Goal: Task Accomplishment & Management: Complete application form

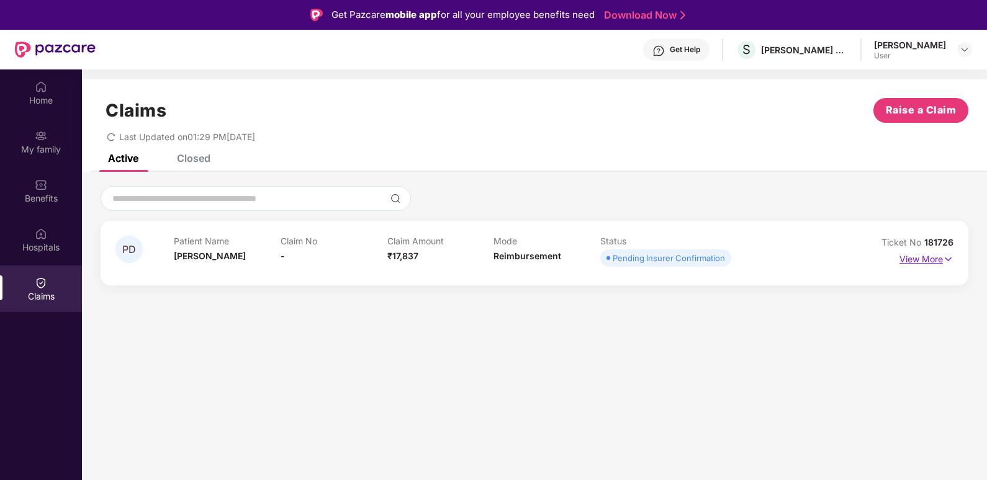
click at [940, 258] on p "View More" at bounding box center [926, 258] width 54 height 17
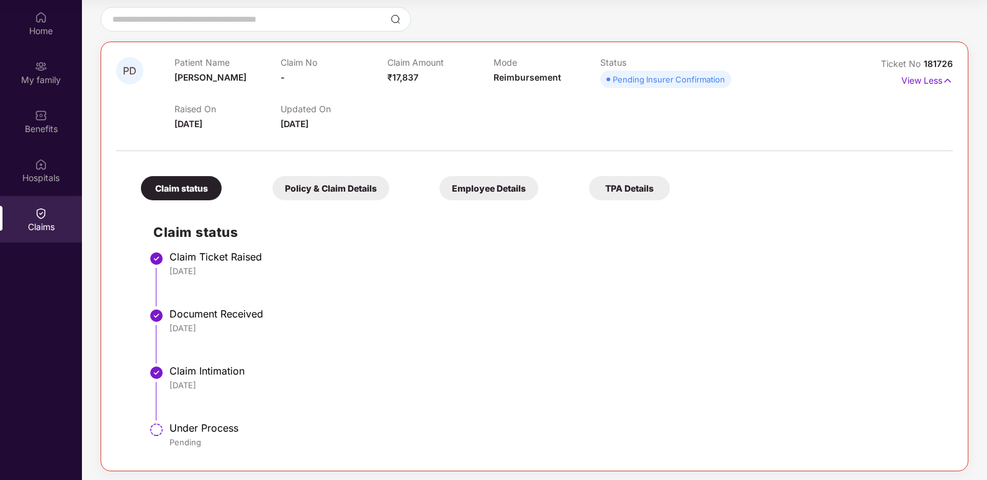
scroll to position [114, 0]
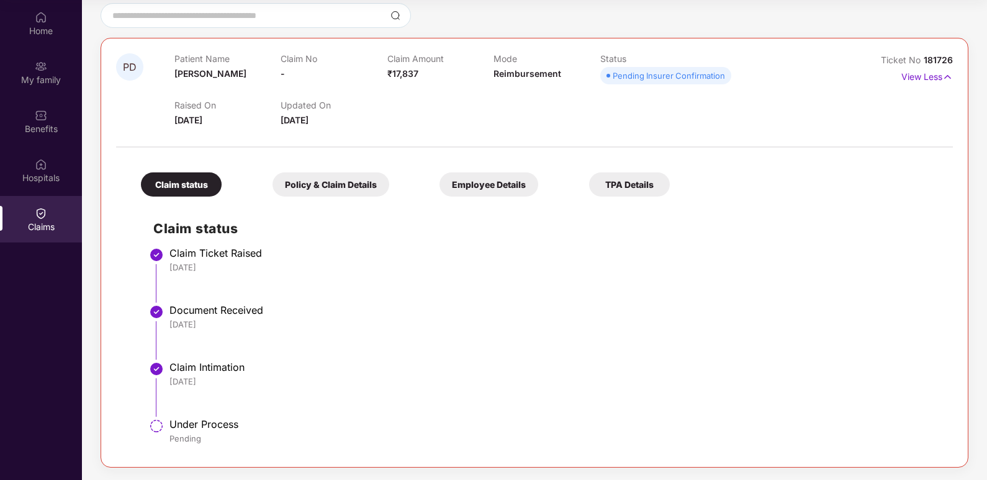
drag, startPoint x: 805, startPoint y: 382, endPoint x: 796, endPoint y: 423, distance: 41.9
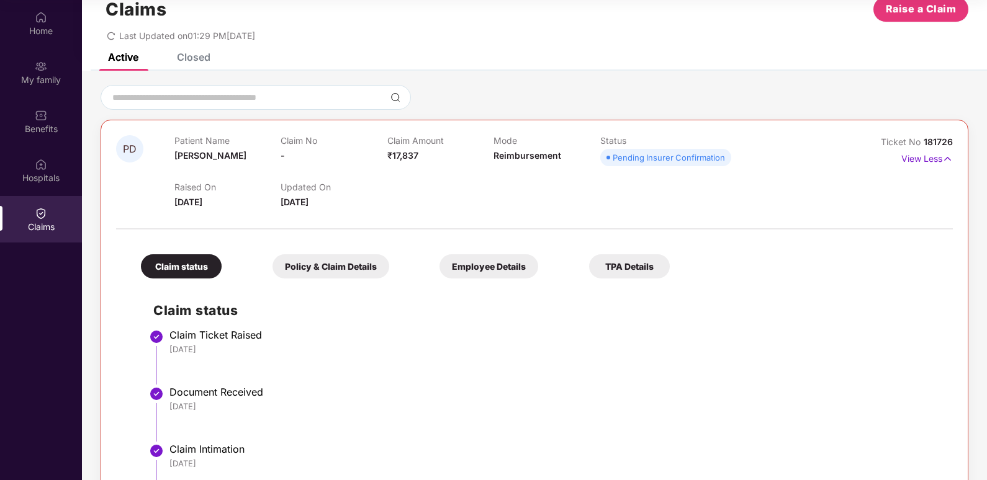
drag, startPoint x: 800, startPoint y: 367, endPoint x: 804, endPoint y: 325, distance: 41.8
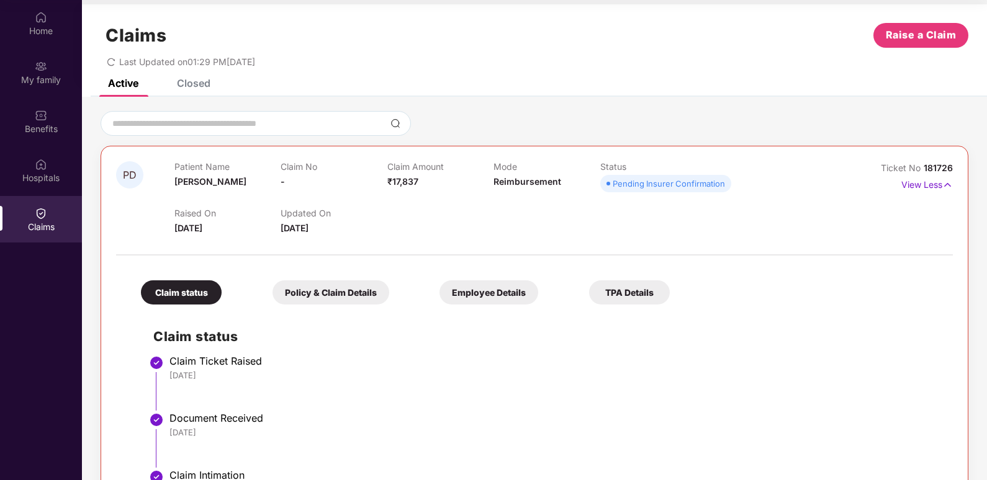
click at [317, 289] on div "Policy & Claim Details" at bounding box center [330, 293] width 117 height 24
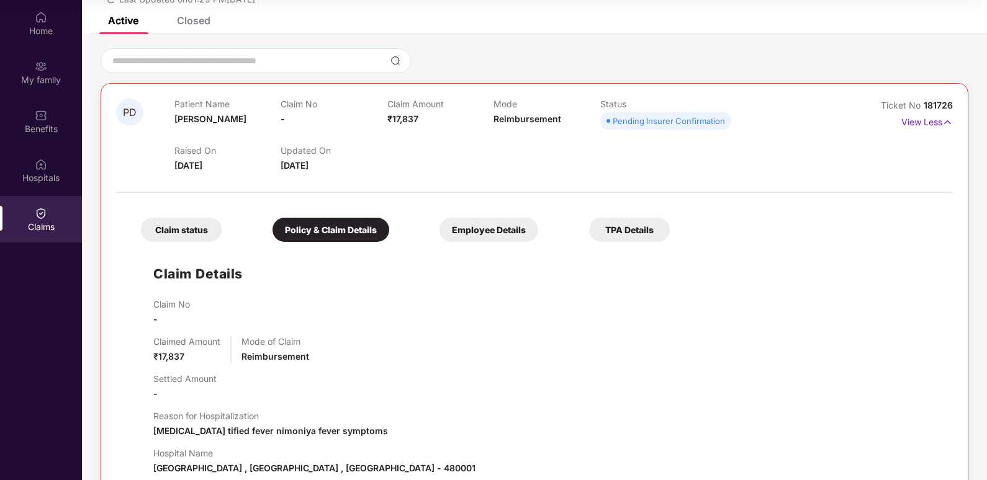
scroll to position [100, 0]
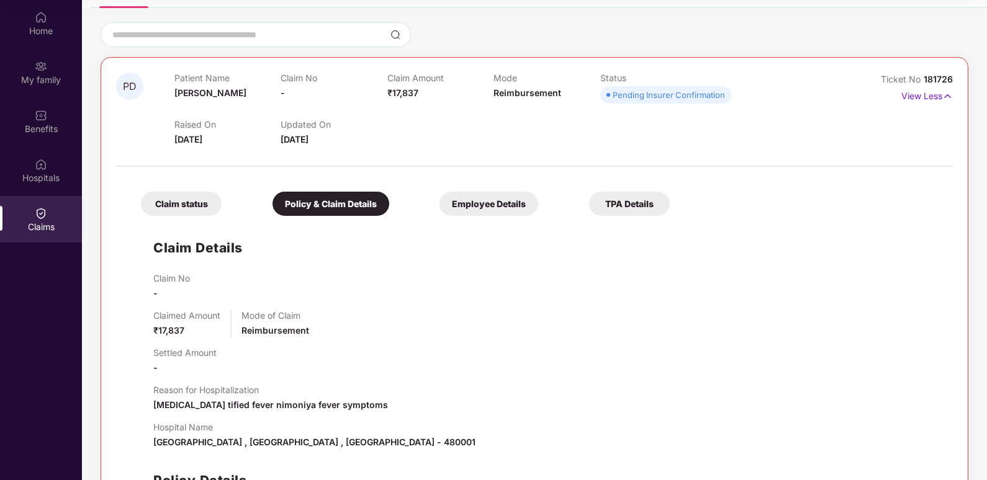
drag, startPoint x: 598, startPoint y: 386, endPoint x: 600, endPoint y: 424, distance: 37.9
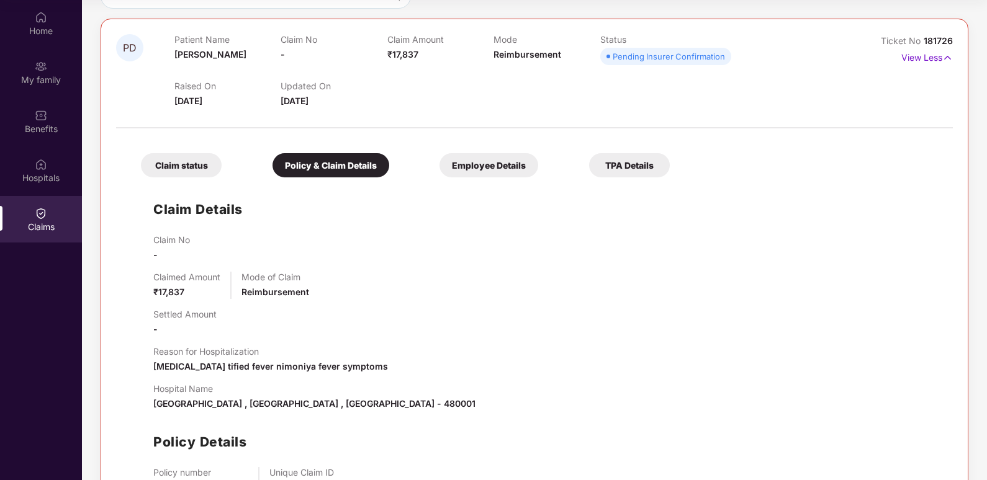
drag, startPoint x: 627, startPoint y: 327, endPoint x: 644, endPoint y: 355, distance: 32.6
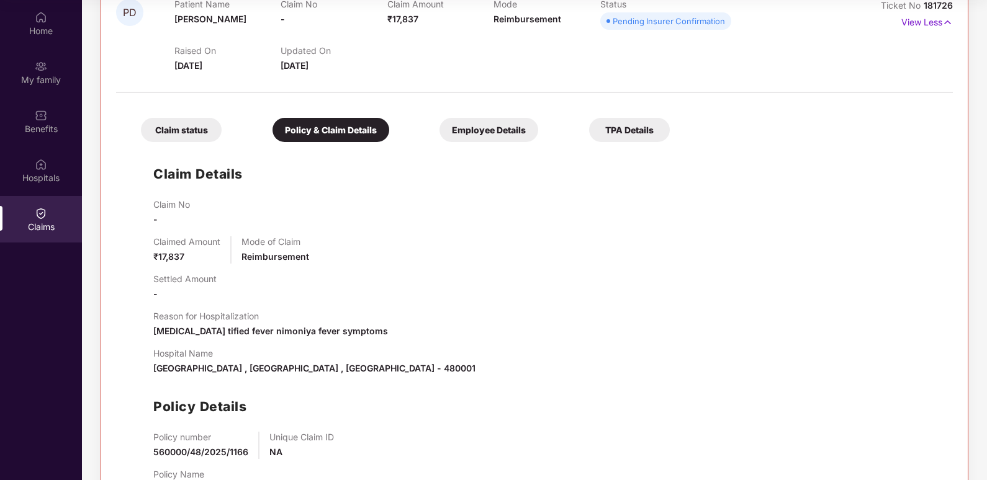
scroll to position [222, 0]
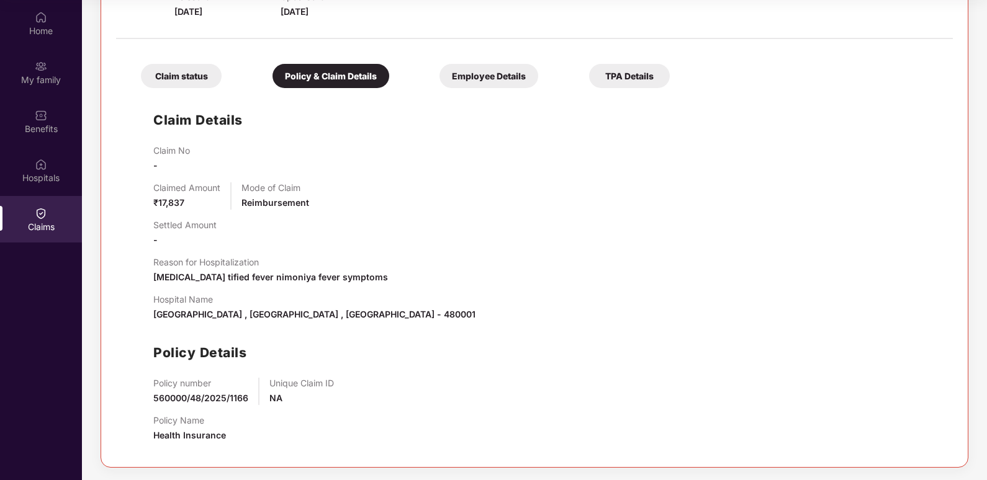
drag, startPoint x: 676, startPoint y: 287, endPoint x: 700, endPoint y: 255, distance: 39.5
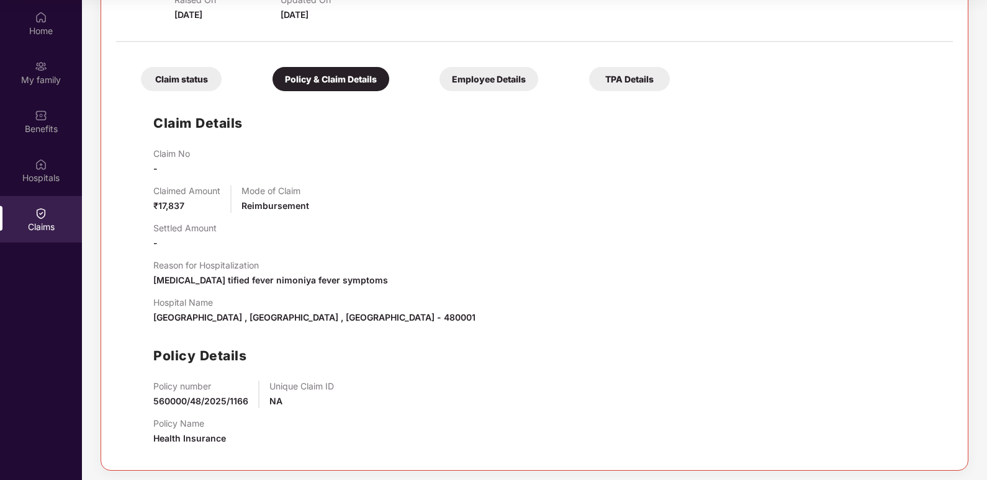
click at [497, 86] on div "Employee Details" at bounding box center [488, 79] width 99 height 24
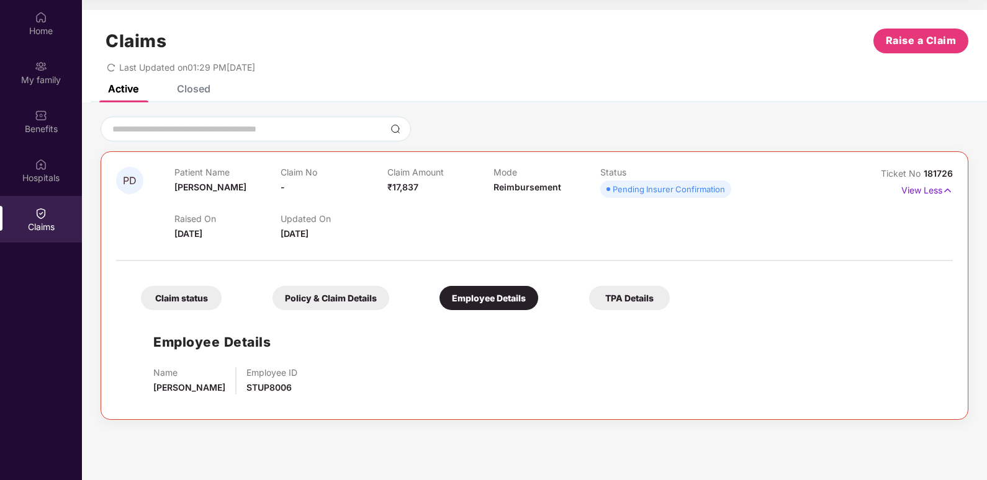
scroll to position [0, 0]
click at [626, 297] on div "TPA Details" at bounding box center [629, 298] width 81 height 24
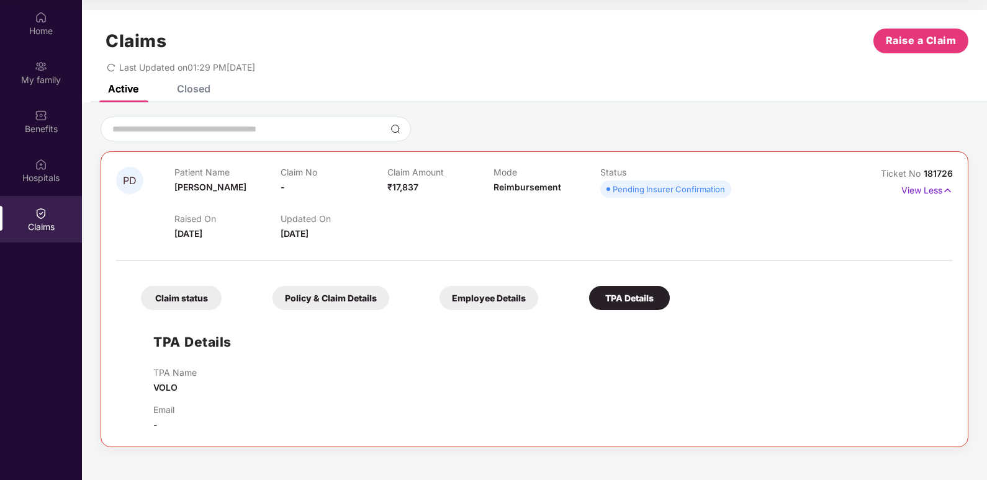
click at [186, 94] on div "Closed" at bounding box center [194, 89] width 34 height 12
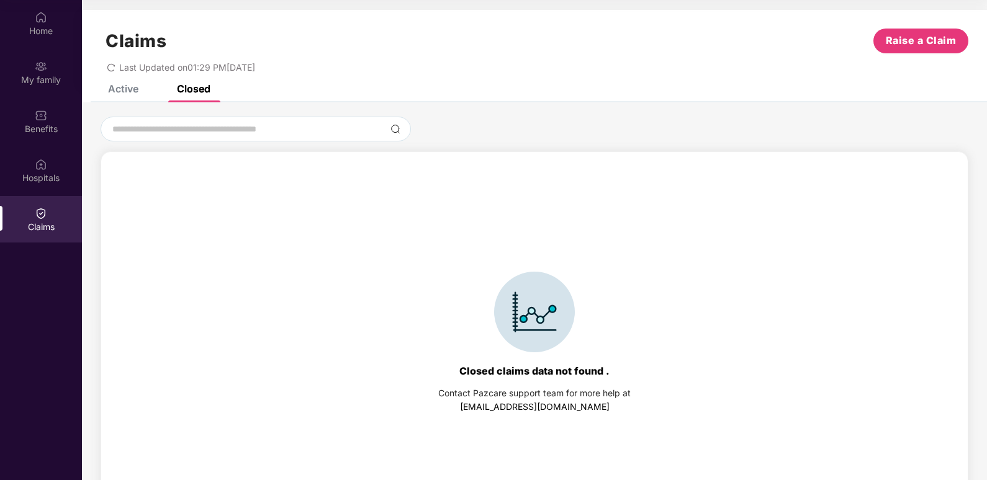
click at [129, 86] on div "Active" at bounding box center [123, 89] width 30 height 12
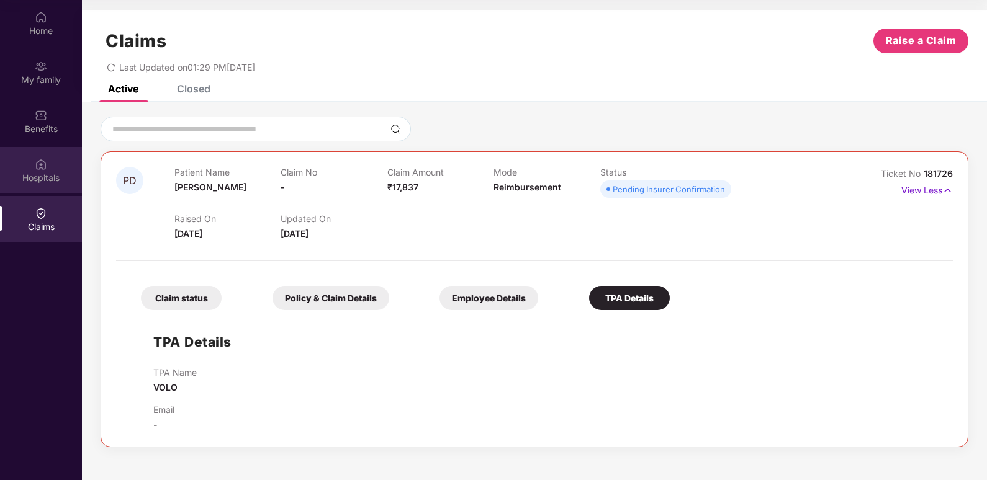
click at [24, 166] on div "Hospitals" at bounding box center [41, 170] width 82 height 47
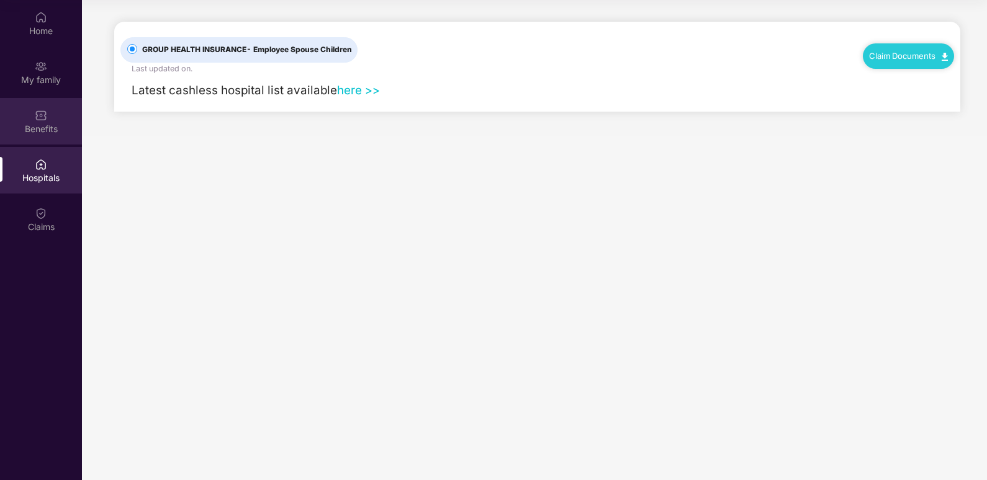
click at [30, 118] on div "Benefits" at bounding box center [41, 121] width 82 height 47
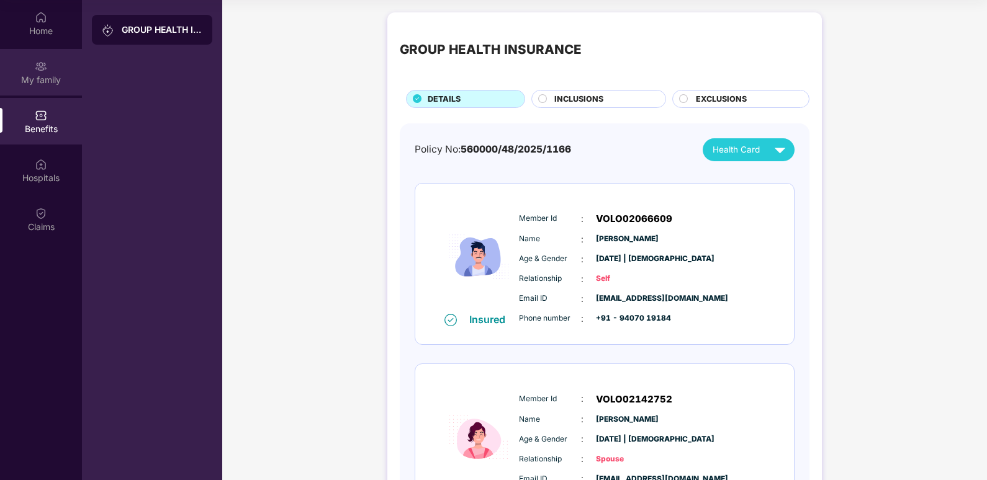
click at [43, 76] on div "My family" at bounding box center [41, 80] width 82 height 12
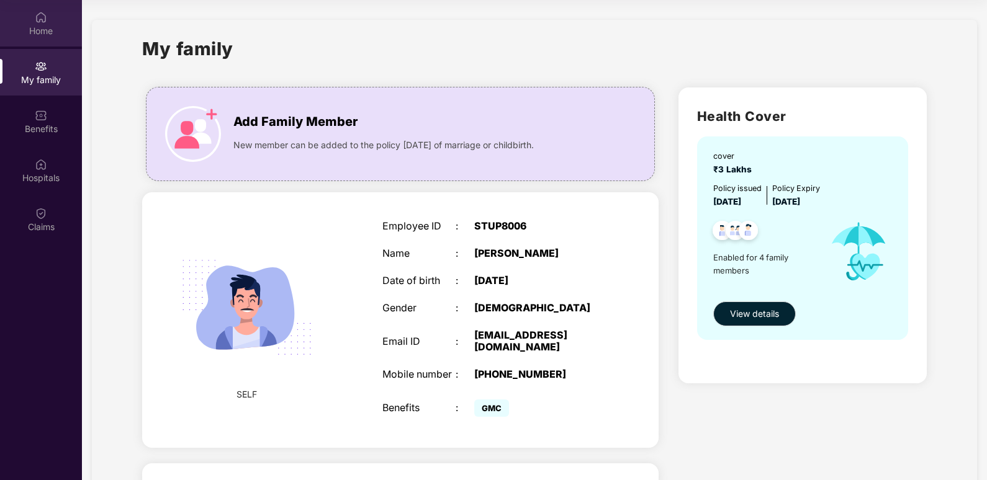
click at [34, 27] on div "Home" at bounding box center [41, 31] width 82 height 12
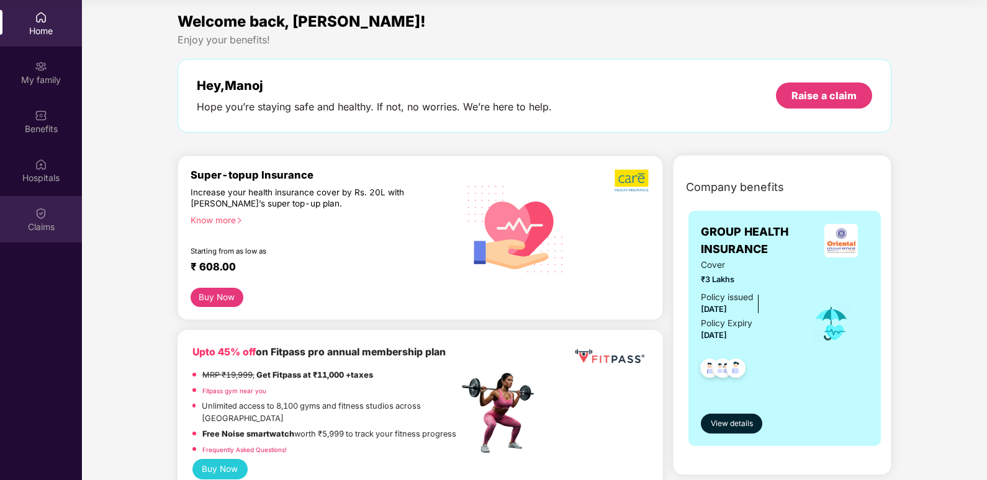
click at [44, 235] on div "Claims" at bounding box center [41, 219] width 82 height 47
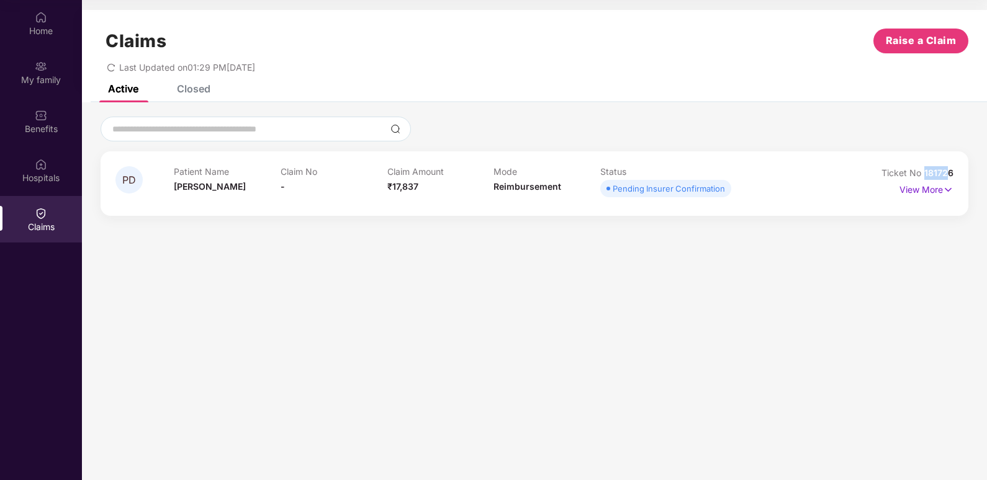
drag, startPoint x: 925, startPoint y: 172, endPoint x: 948, endPoint y: 174, distance: 23.1
click at [948, 174] on span "181726" at bounding box center [938, 173] width 29 height 11
drag, startPoint x: 948, startPoint y: 174, endPoint x: 955, endPoint y: 176, distance: 7.1
click at [955, 176] on div "PD Patient Name [PERSON_NAME] Claim No - Claim Amount ₹17,837 Mode Reimbursemen…" at bounding box center [535, 183] width 868 height 65
copy div "Ticket No 181726"
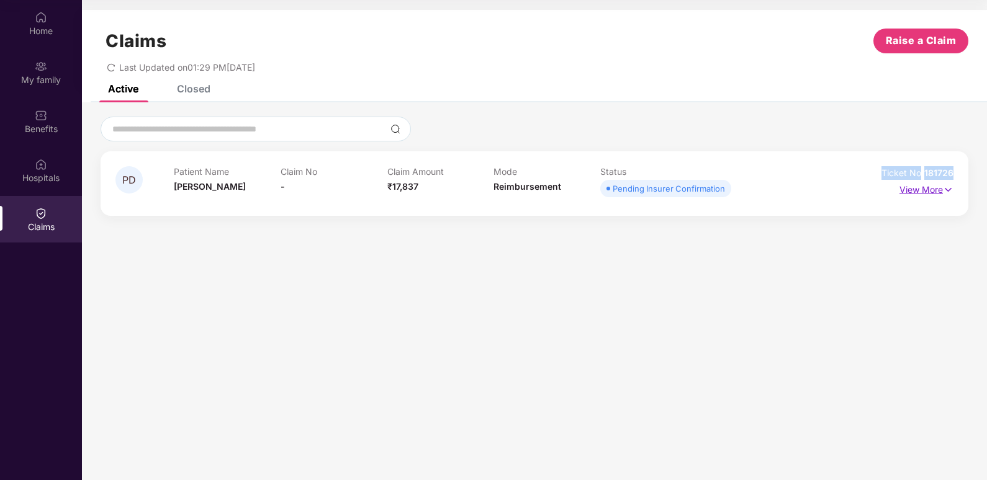
click at [943, 190] on img at bounding box center [948, 190] width 11 height 14
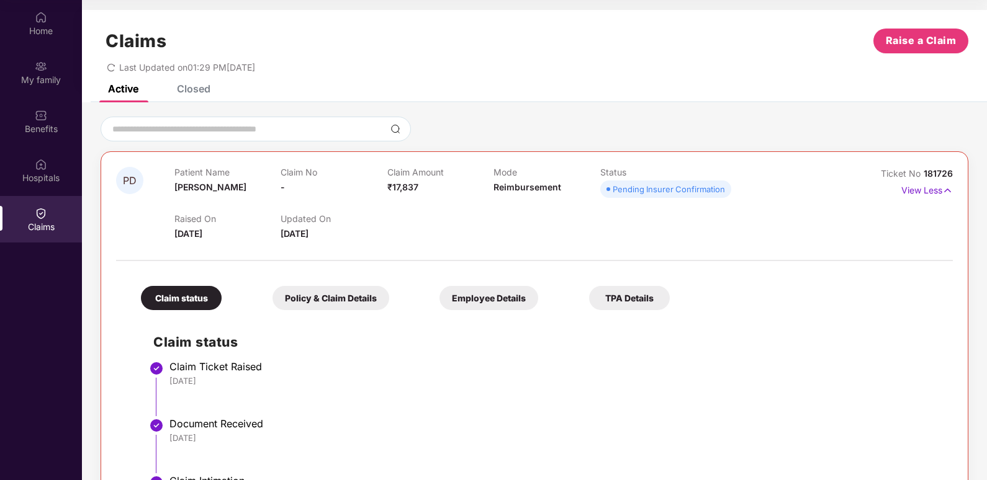
click at [47, 230] on div "Claims" at bounding box center [41, 227] width 82 height 12
click at [38, 169] on img at bounding box center [41, 164] width 12 height 12
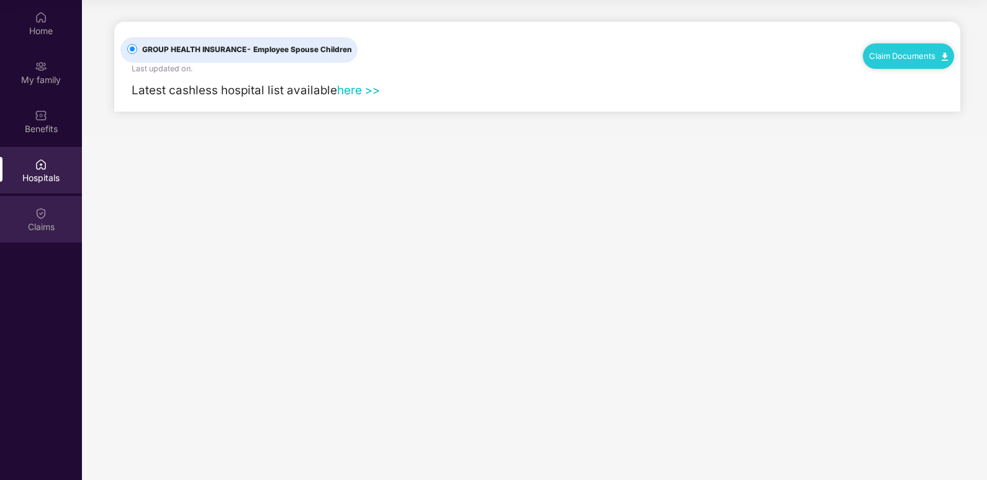
click at [44, 216] on img at bounding box center [41, 213] width 12 height 12
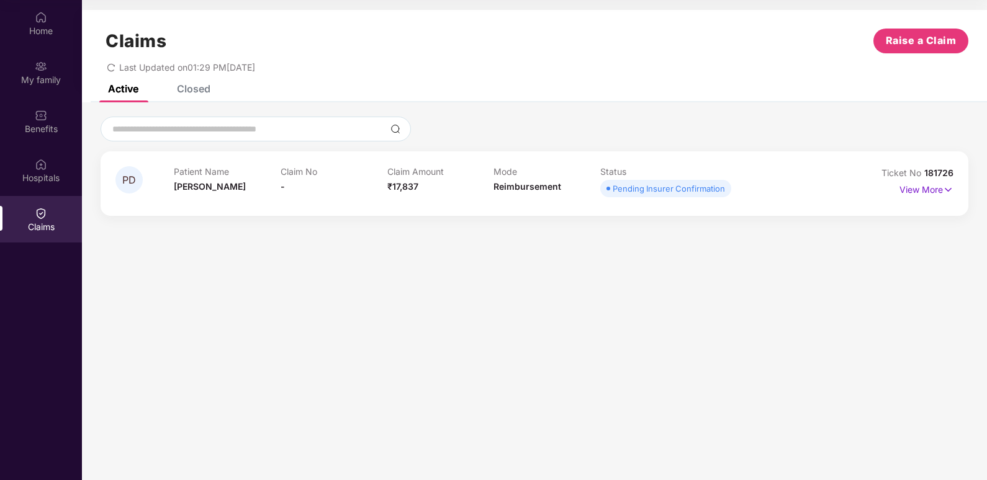
click at [658, 189] on div "Pending Insurer Confirmation" at bounding box center [669, 188] width 112 height 12
click at [901, 35] on span "Raise a Claim" at bounding box center [921, 41] width 71 height 16
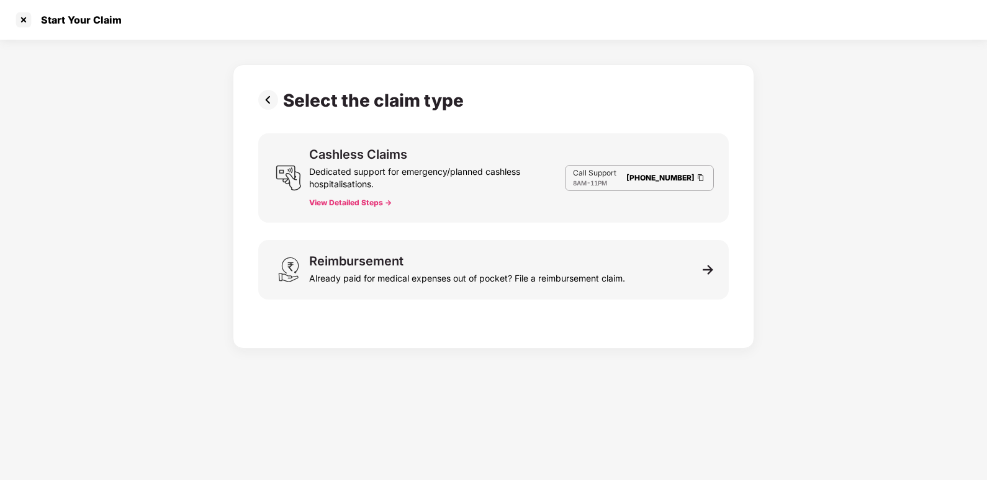
click at [370, 202] on button "View Detailed Steps ->" at bounding box center [350, 203] width 83 height 10
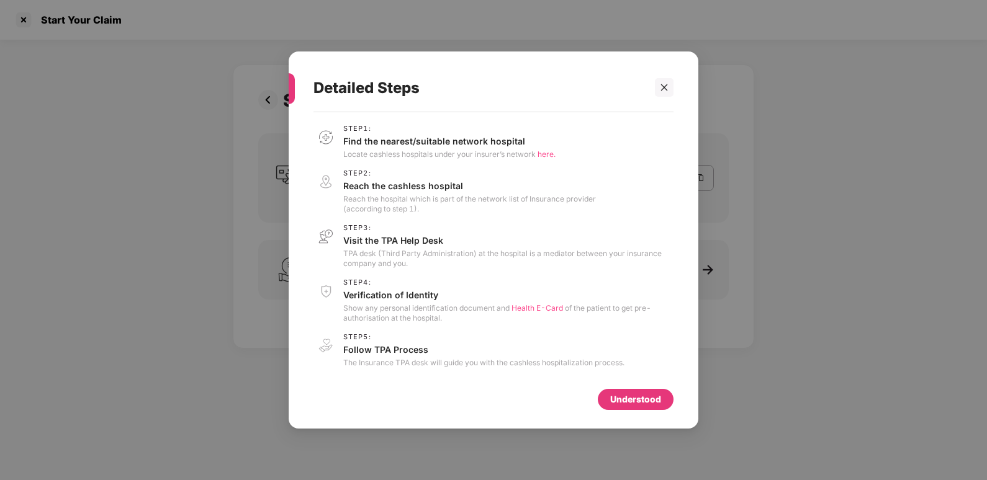
click at [639, 406] on div "Understood" at bounding box center [635, 400] width 51 height 14
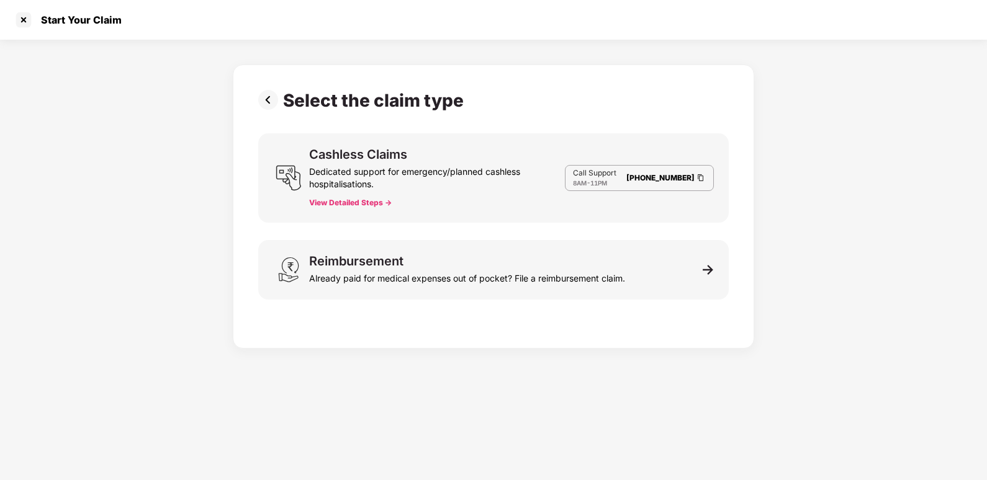
drag, startPoint x: 374, startPoint y: 189, endPoint x: 367, endPoint y: 194, distance: 8.4
click at [374, 189] on div "Dedicated support for emergency/planned cashless hospitalisations." at bounding box center [437, 176] width 256 height 30
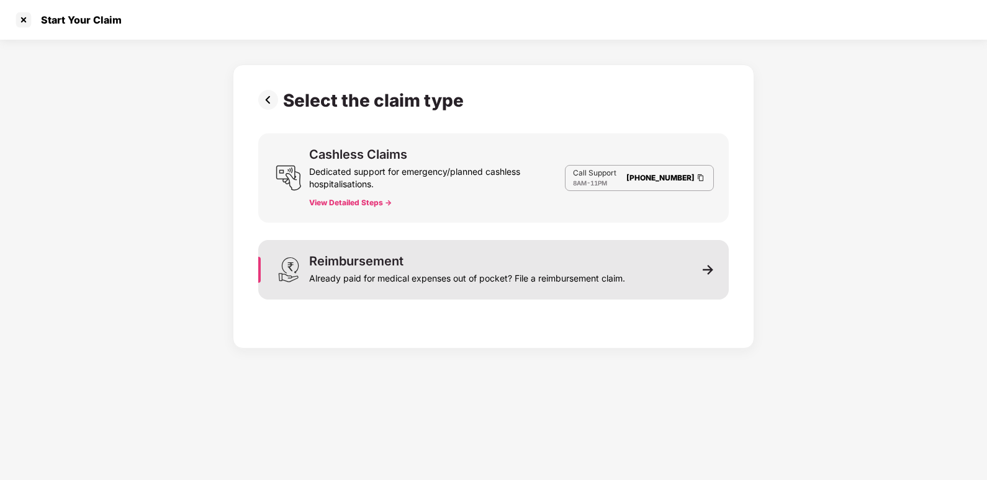
click at [343, 275] on div "Already paid for medical expenses out of pocket? File a reimbursement claim." at bounding box center [467, 276] width 316 height 17
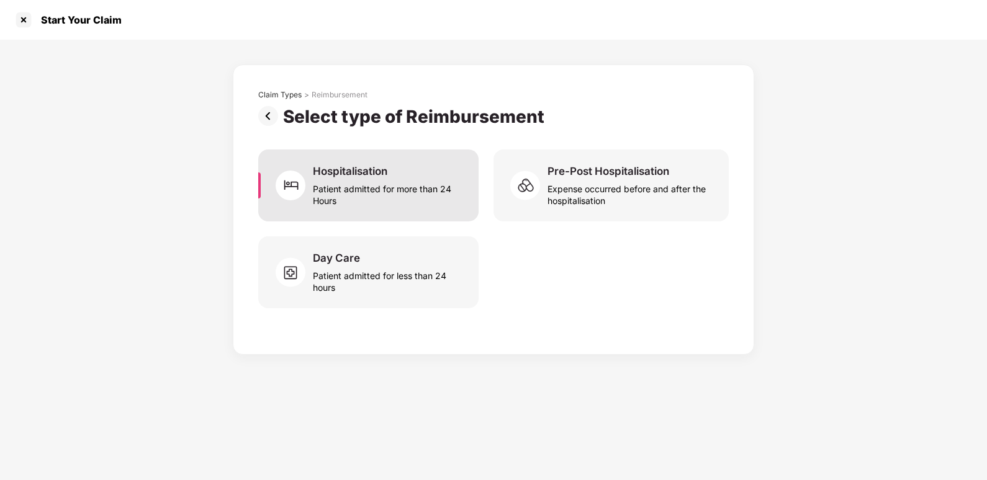
click at [418, 163] on div "Hospitalisation Patient admitted for more than 24 Hours" at bounding box center [368, 186] width 220 height 72
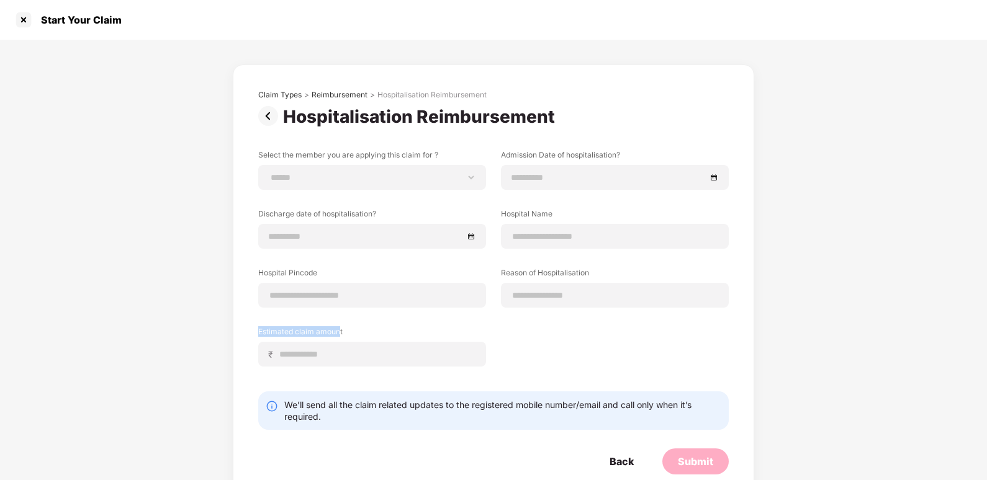
drag, startPoint x: 254, startPoint y: 333, endPoint x: 338, endPoint y: 335, distance: 84.4
click at [338, 335] on div "**********" at bounding box center [493, 286] width 521 height 442
click at [540, 340] on div "**********" at bounding box center [493, 268] width 471 height 236
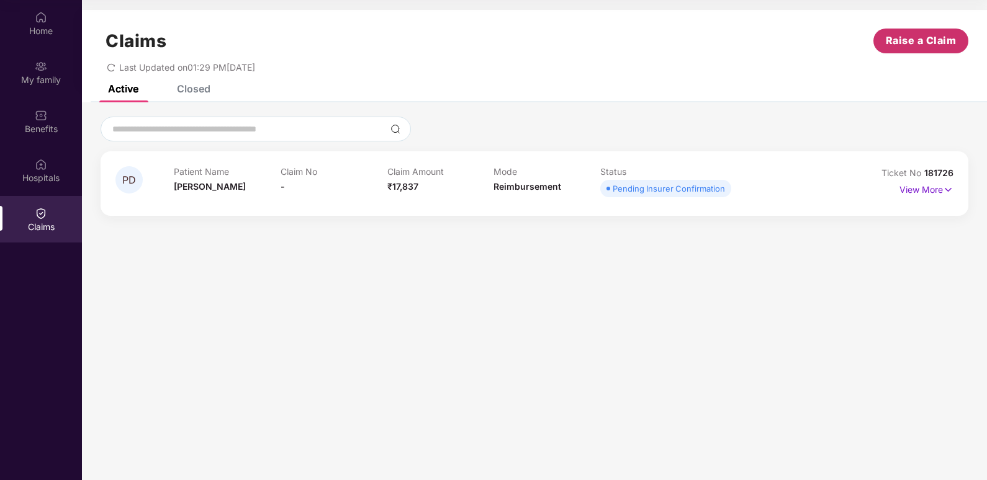
click at [907, 41] on span "Raise a Claim" at bounding box center [921, 41] width 71 height 16
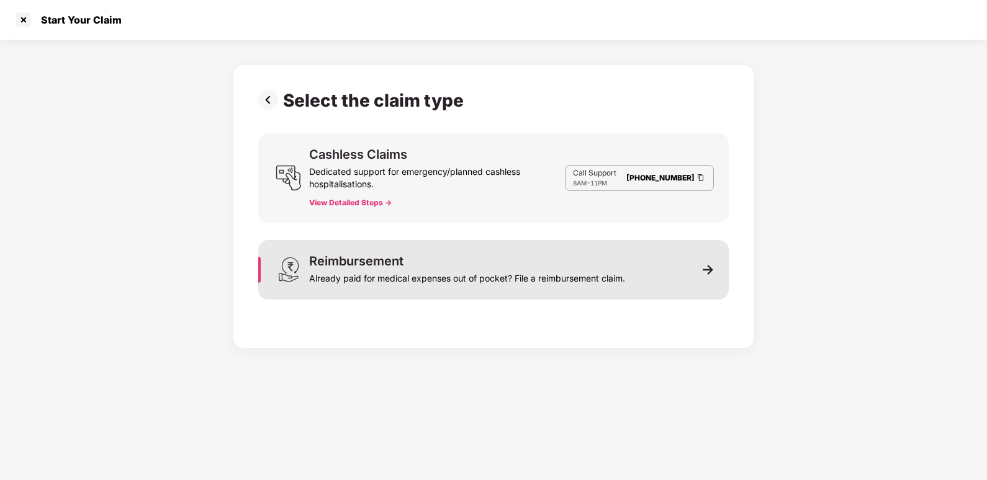
click at [441, 261] on div "Reimbursement Already paid for medical expenses out of pocket? File a reimburse…" at bounding box center [467, 270] width 316 height 30
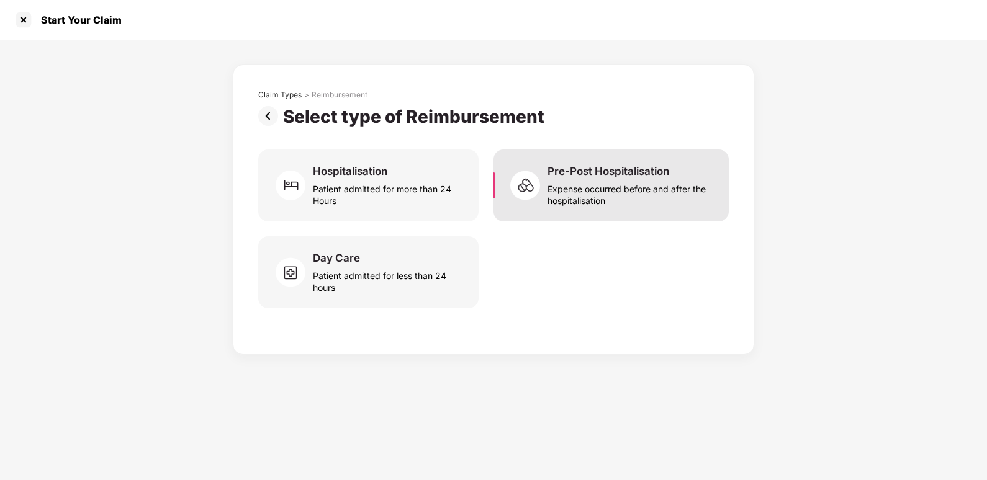
click at [666, 170] on div "Pre-Post Hospitalisation" at bounding box center [608, 171] width 122 height 14
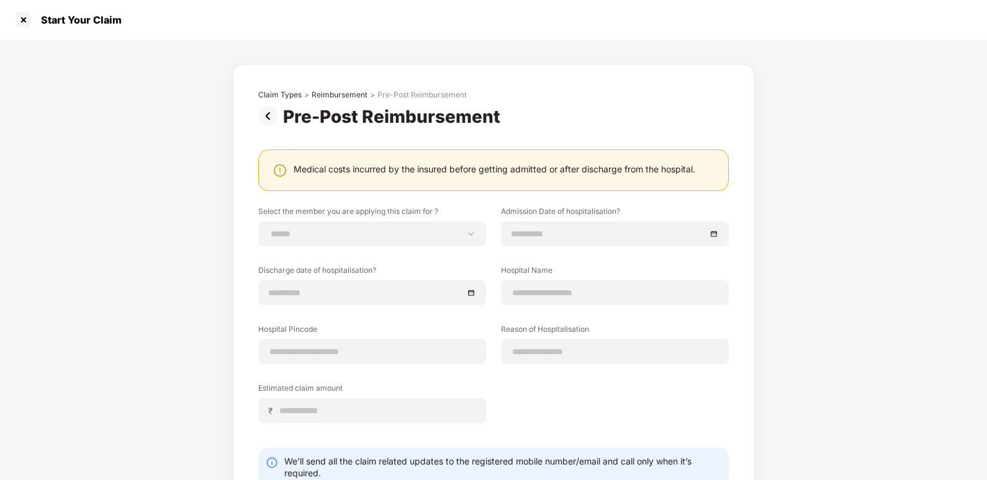
scroll to position [83, 0]
